Goal: Task Accomplishment & Management: Manage account settings

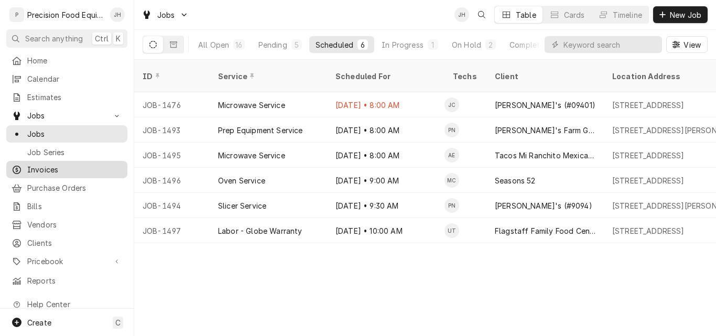
click at [41, 167] on span "Invoices" at bounding box center [74, 169] width 95 height 11
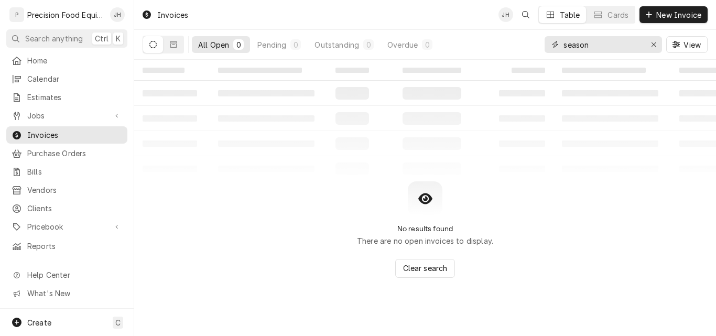
click at [611, 42] on input "season" at bounding box center [602, 44] width 79 height 17
drag, startPoint x: 610, startPoint y: 42, endPoint x: 564, endPoint y: 42, distance: 45.6
click at [564, 42] on input "season" at bounding box center [602, 44] width 79 height 17
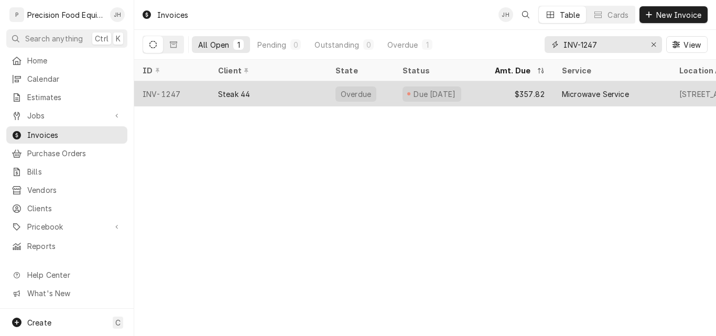
type input "INV-1247"
click at [226, 89] on div "Steak 44" at bounding box center [234, 94] width 32 height 11
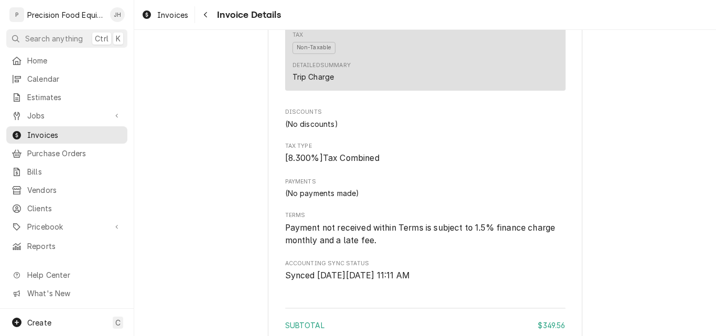
scroll to position [1562, 0]
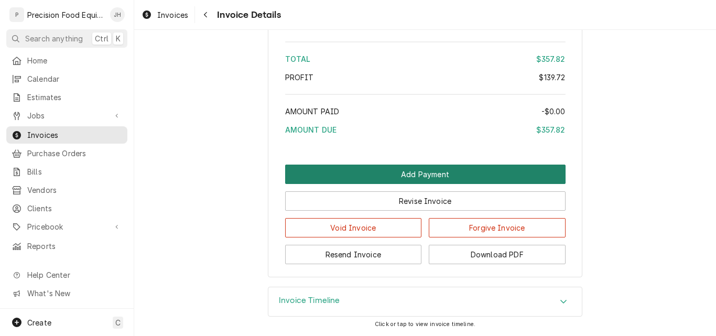
click at [455, 172] on button "Add Payment" at bounding box center [425, 174] width 280 height 19
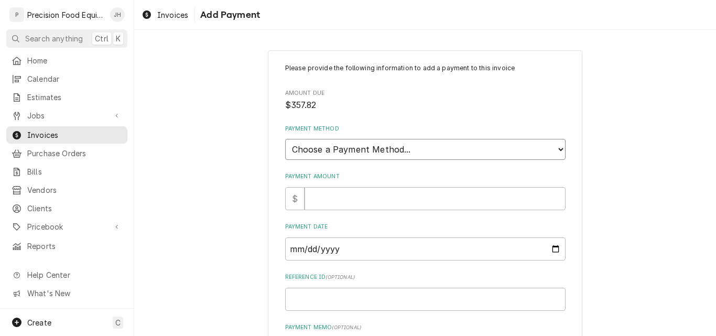
click at [377, 154] on select "Choose a Payment Method... Cash Check Credit/Debit Card ACH/eCheck Other" at bounding box center [425, 149] width 280 height 21
select select "3"
click at [285, 139] on select "Choose a Payment Method... Cash Check Credit/Debit Card ACH/eCheck Other" at bounding box center [425, 149] width 280 height 21
type textarea "x"
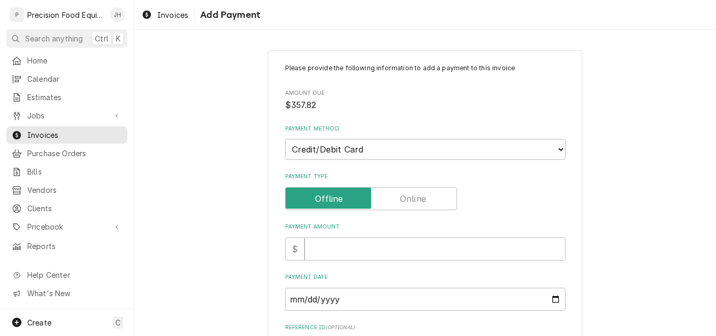
click at [403, 198] on label "Payment Type" at bounding box center [371, 198] width 172 height 23
click at [403, 198] on input "Payment Type" at bounding box center [371, 198] width 162 height 23
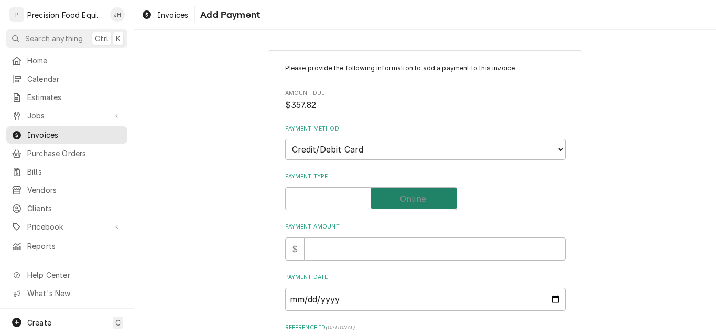
checkbox input "true"
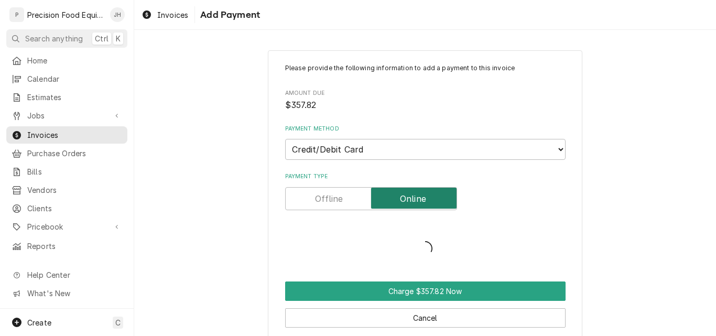
type textarea "x"
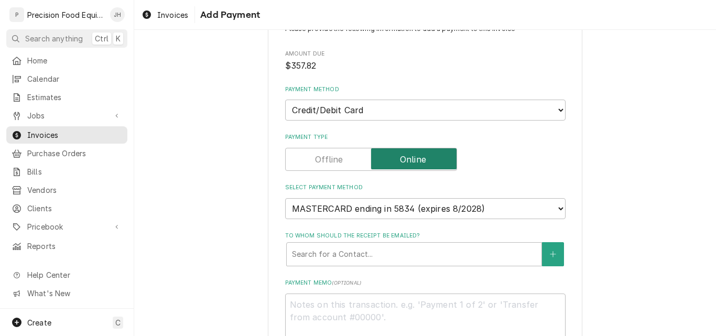
scroll to position [105, 0]
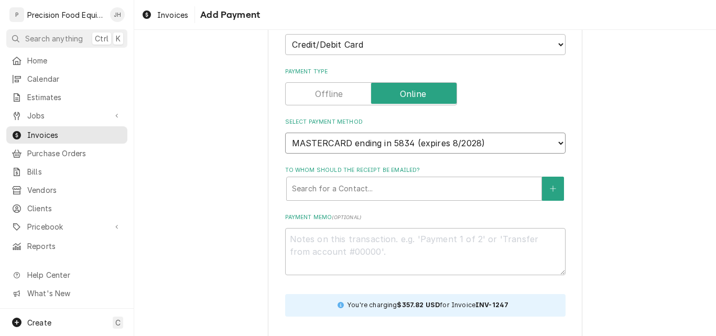
click at [496, 142] on select "MASTERCARD ending in 5834 (expires 8/2028) MASTERCARD ending in 4150 (expires 8…" at bounding box center [425, 143] width 280 height 21
select select "new_card"
click at [285, 133] on select "MASTERCARD ending in 5834 (expires 8/2028) MASTERCARD ending in 4150 (expires 8…" at bounding box center [425, 143] width 280 height 21
type textarea "x"
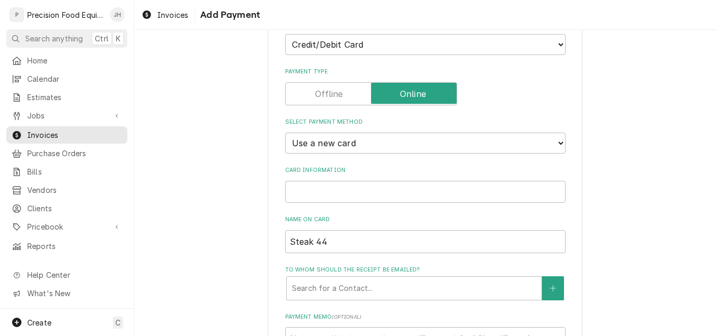
click at [319, 196] on iframe "Card Information" at bounding box center [425, 191] width 271 height 9
click at [621, 169] on div "Please provide the following information to add a payment to this invoice Amoun…" at bounding box center [425, 224] width 582 height 577
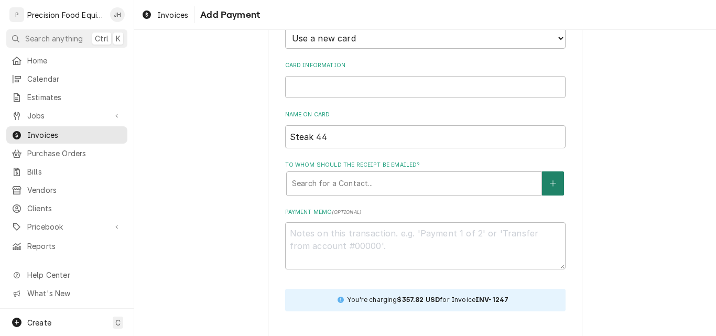
click at [544, 181] on button "To whom should the receipt be emailed?" at bounding box center [553, 183] width 22 height 24
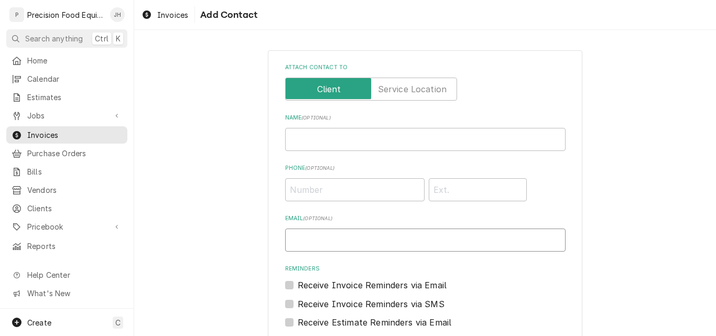
click at [305, 240] on input "Email ( optional )" at bounding box center [425, 240] width 280 height 23
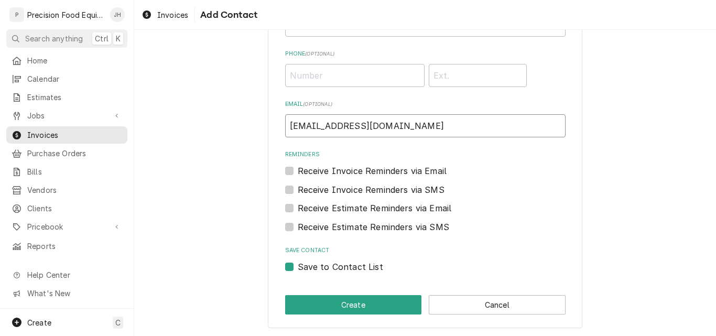
scroll to position [115, 0]
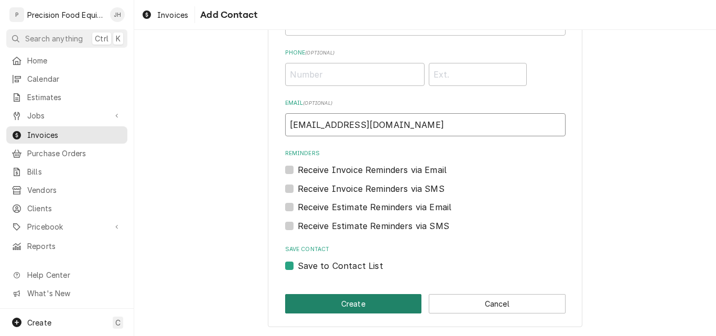
type input "manualpayments@ottimate.com"
click at [342, 303] on button "Create" at bounding box center [353, 303] width 137 height 19
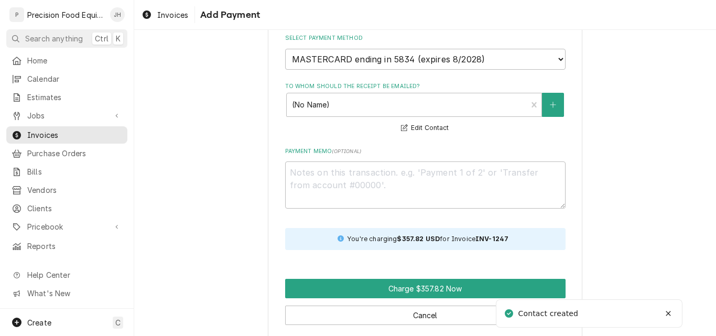
scroll to position [200, 0]
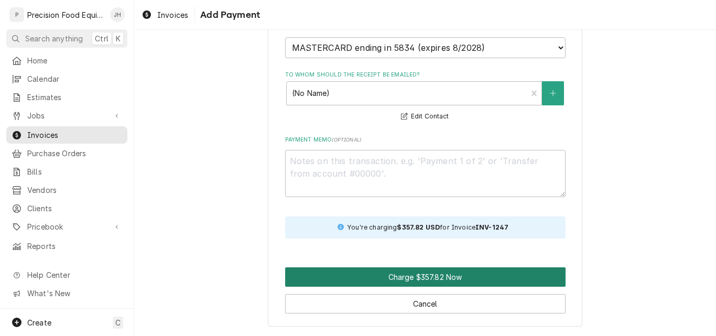
click at [452, 277] on button "Charge $357.82 Now" at bounding box center [425, 276] width 280 height 19
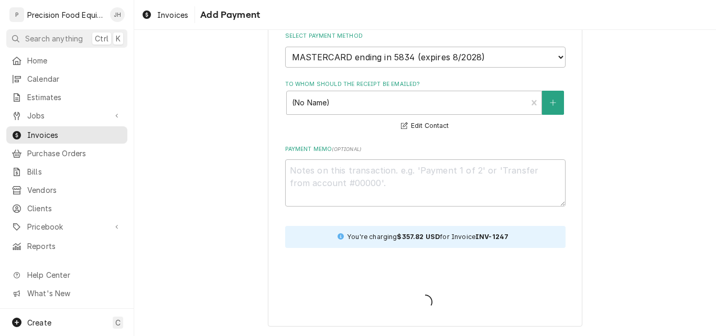
scroll to position [191, 0]
type textarea "x"
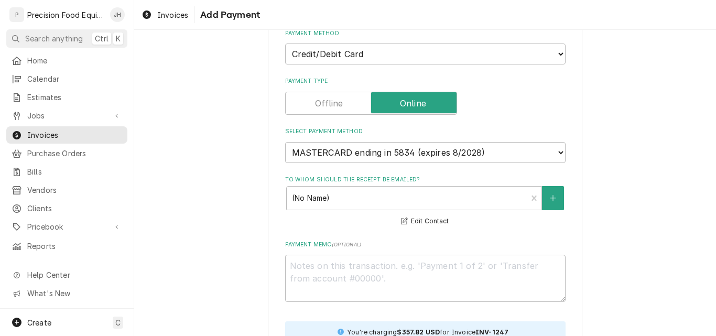
scroll to position [200, 0]
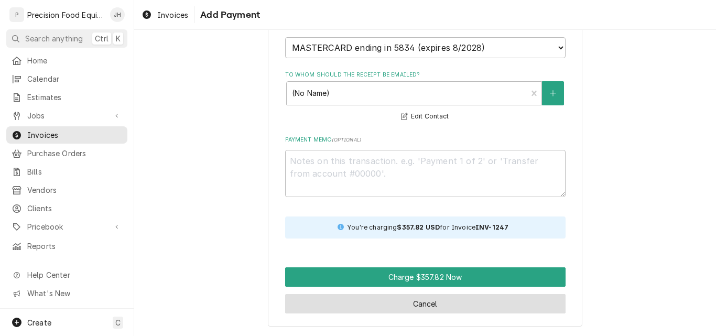
click at [450, 308] on button "Cancel" at bounding box center [425, 303] width 280 height 19
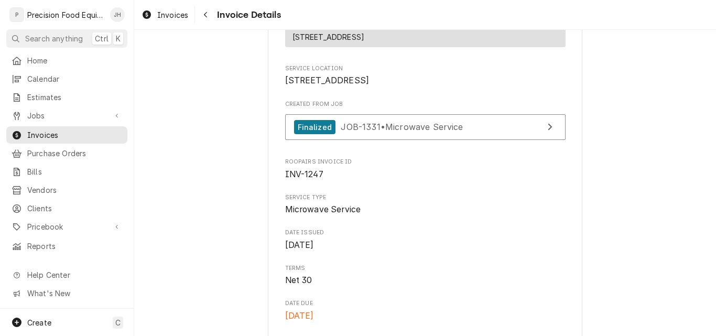
scroll to position [168, 0]
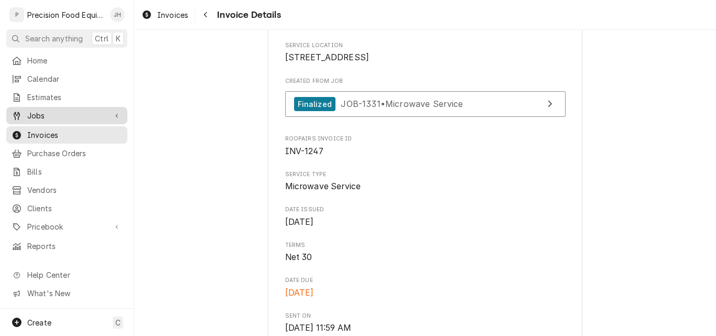
click at [61, 113] on span "Jobs" at bounding box center [66, 115] width 79 height 11
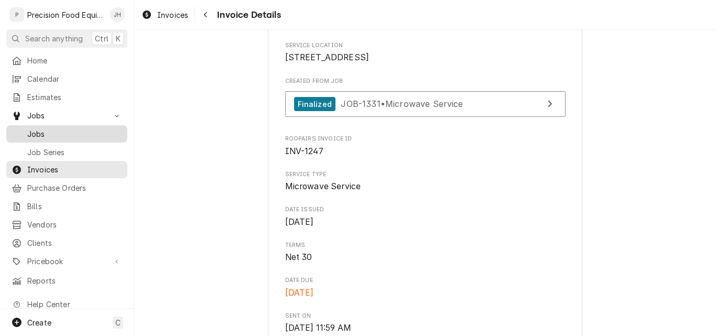
click at [73, 128] on span "Jobs" at bounding box center [74, 133] width 95 height 11
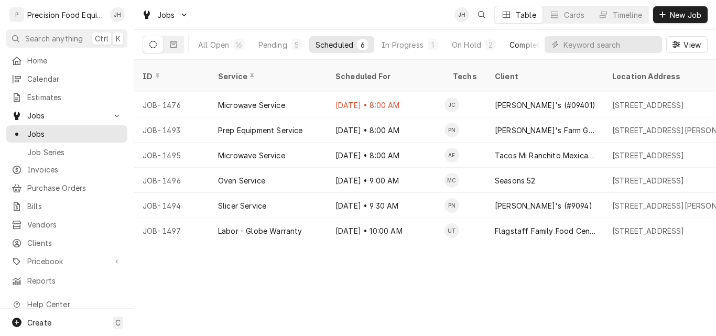
click at [517, 46] on div "Completed" at bounding box center [528, 44] width 39 height 11
